Goal: Find specific page/section: Find specific page/section

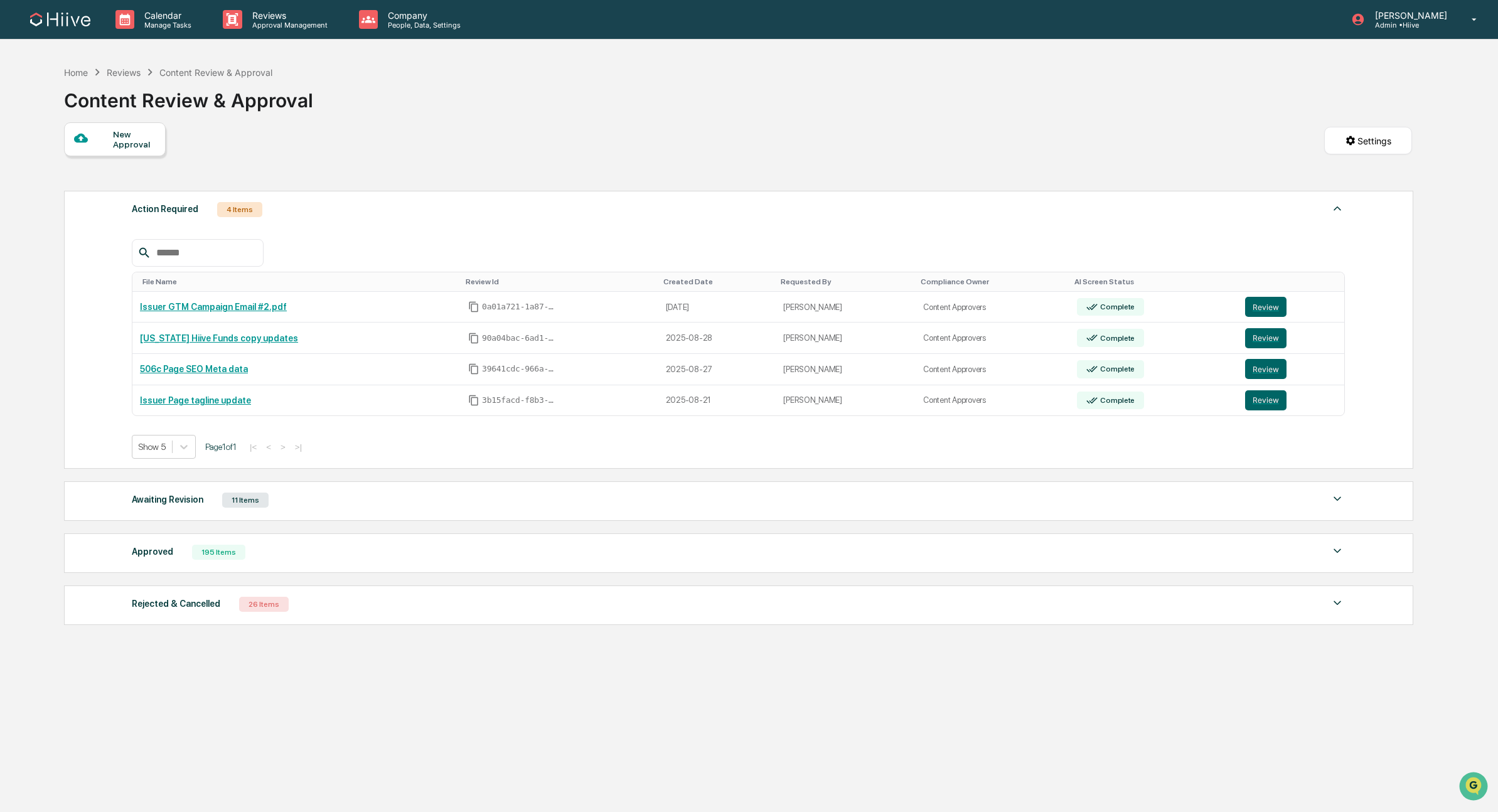
click at [367, 570] on div "Approved 195 Items File Name Review Id Created Date Requested By Compliance Own…" at bounding box center [739, 553] width 1349 height 40
click at [372, 561] on div "Approved 195 Items" at bounding box center [738, 552] width 1213 height 18
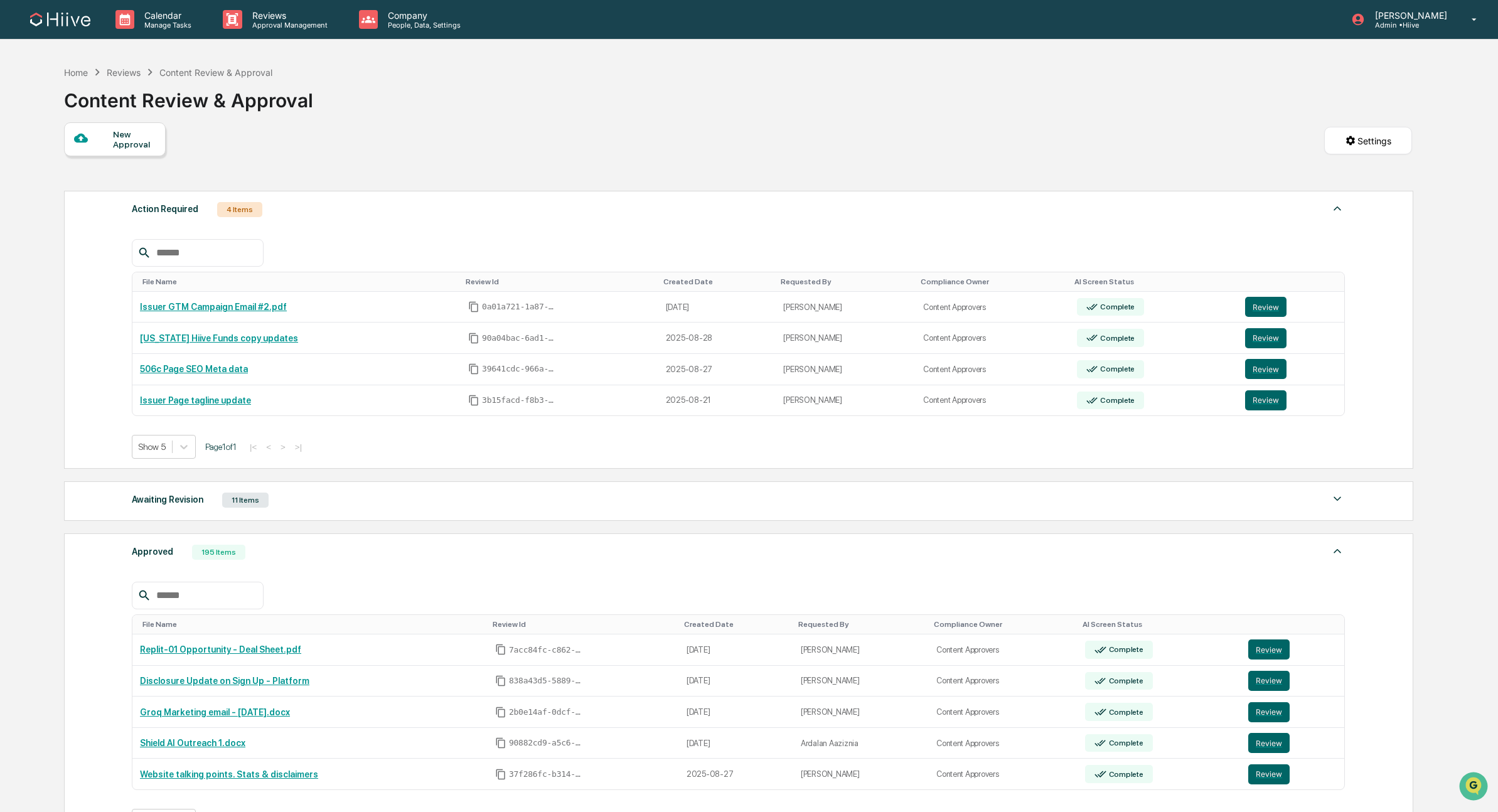
click at [391, 509] on div "Awaiting Revision 11 Items" at bounding box center [738, 500] width 1213 height 18
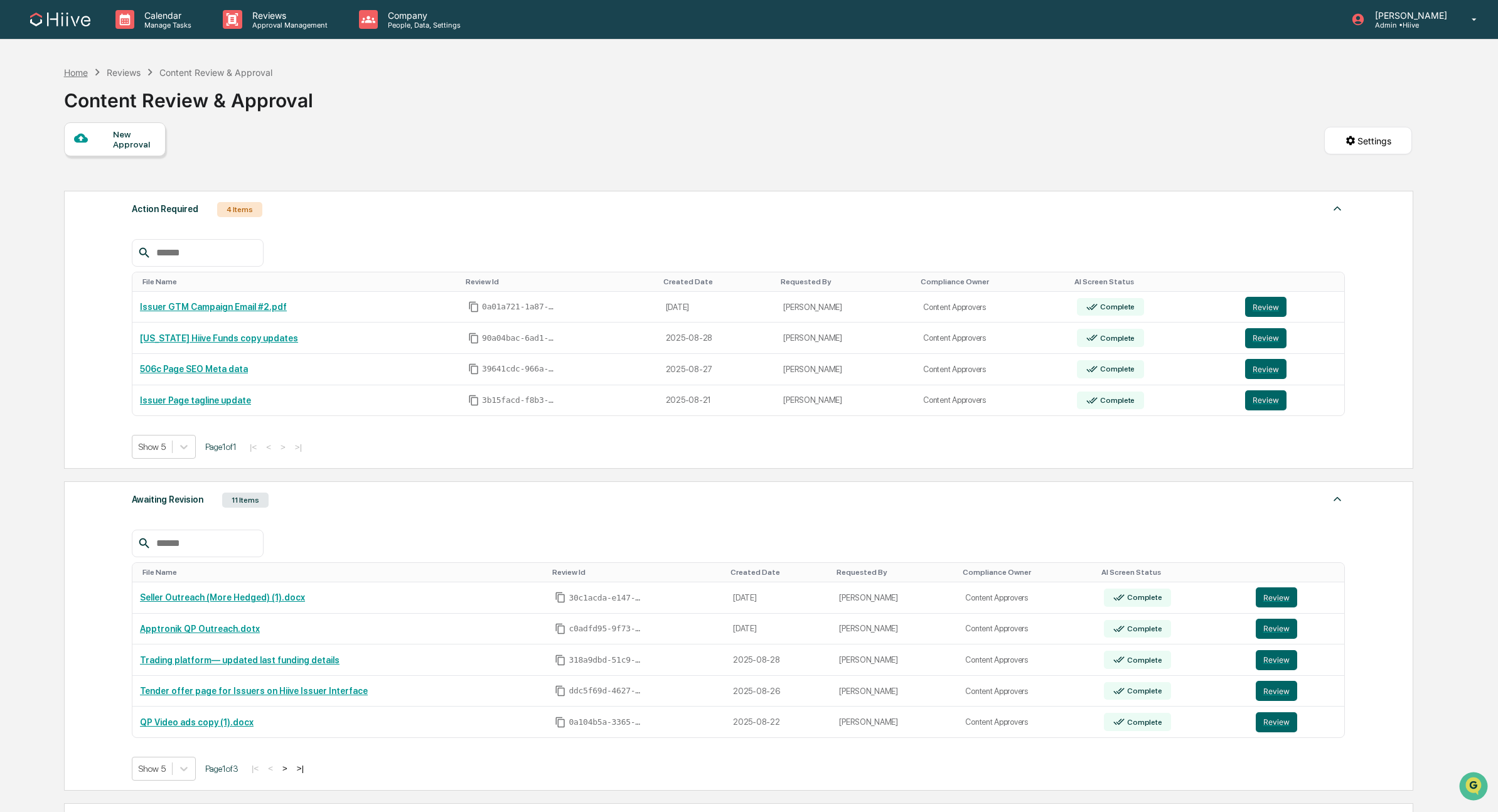
click at [81, 71] on div "Home" at bounding box center [76, 72] width 24 height 10
